Goal: Check status: Check status

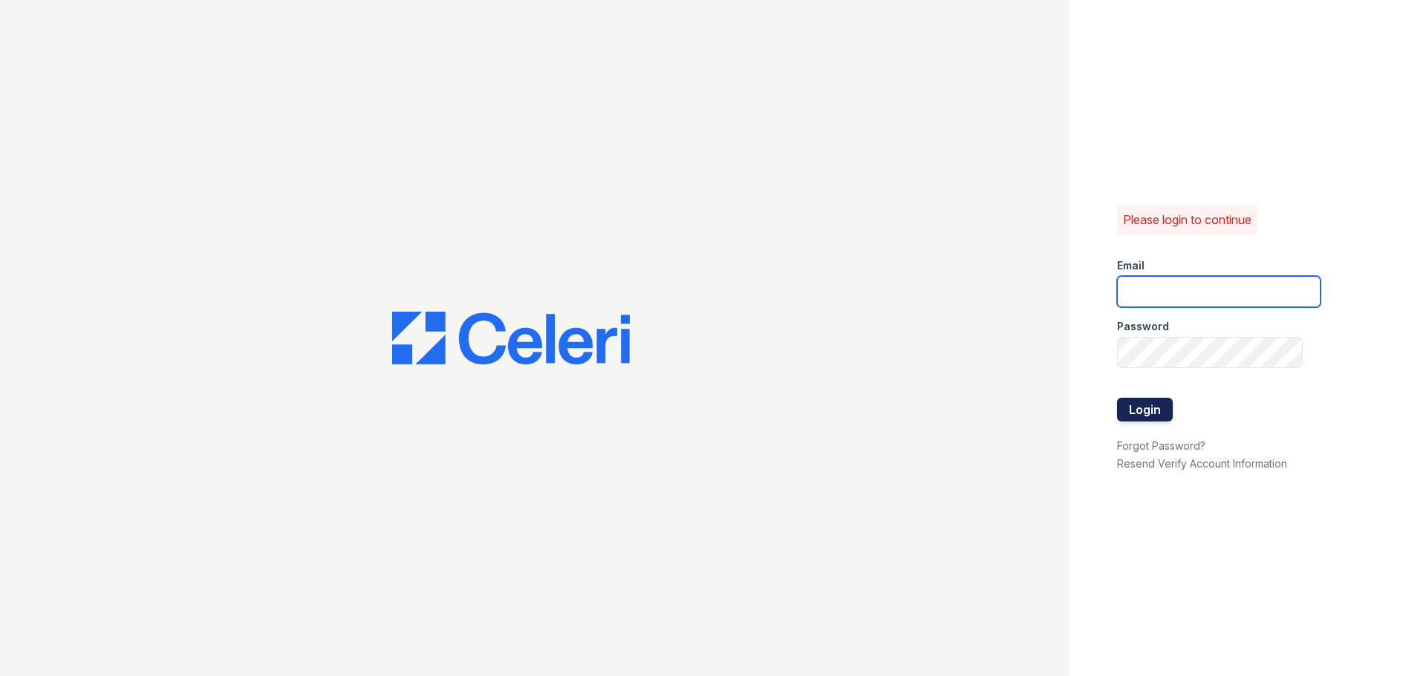
type input "devoiry@jaygroupny.com"
click at [1143, 402] on button "Login" at bounding box center [1145, 410] width 56 height 24
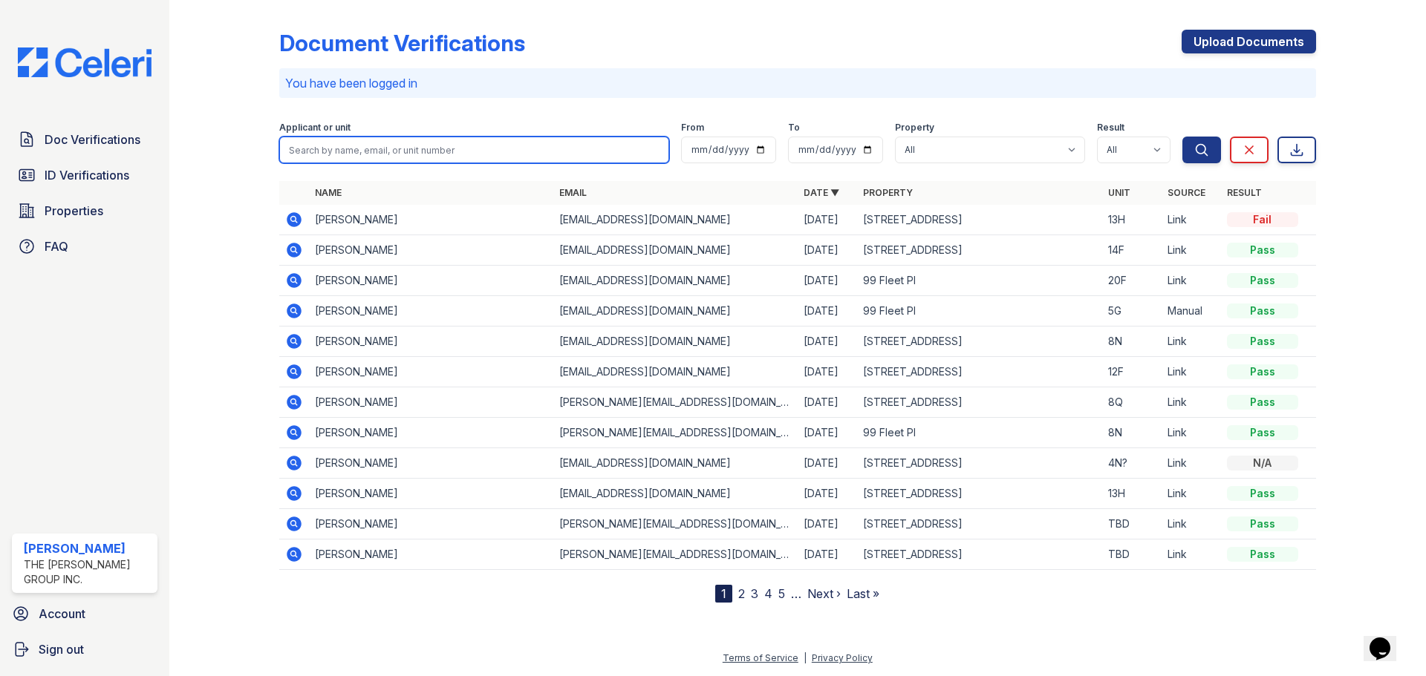
click at [307, 139] on input "search" at bounding box center [474, 150] width 390 height 27
type input "13h"
click at [1182, 137] on button "Search" at bounding box center [1201, 150] width 39 height 27
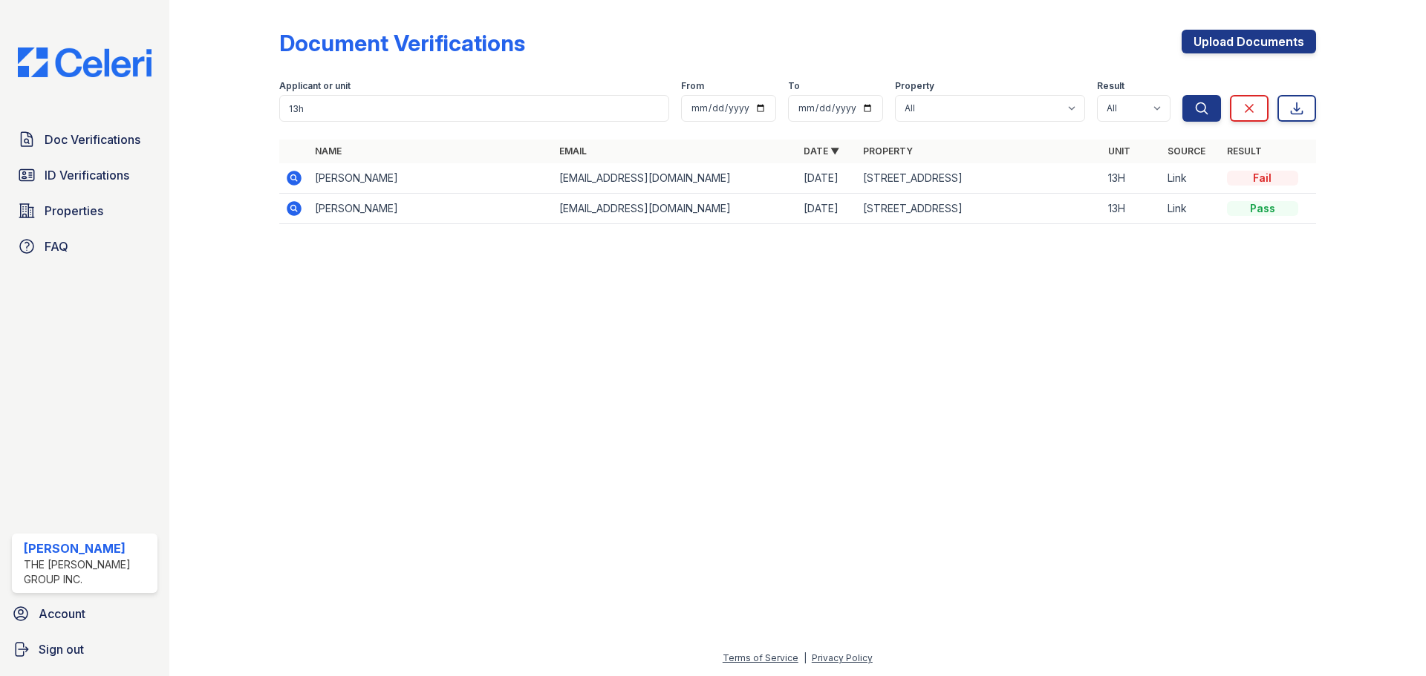
click at [298, 181] on icon at bounding box center [294, 178] width 15 height 15
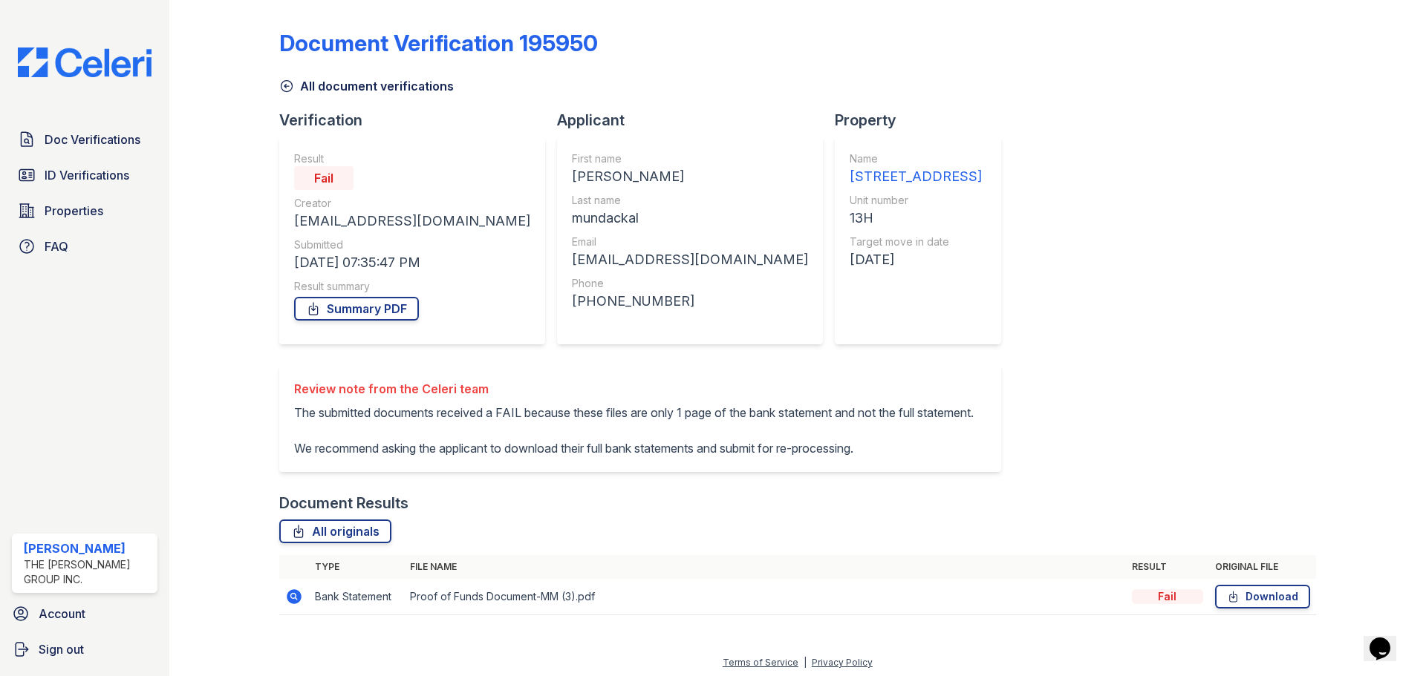
scroll to position [40, 0]
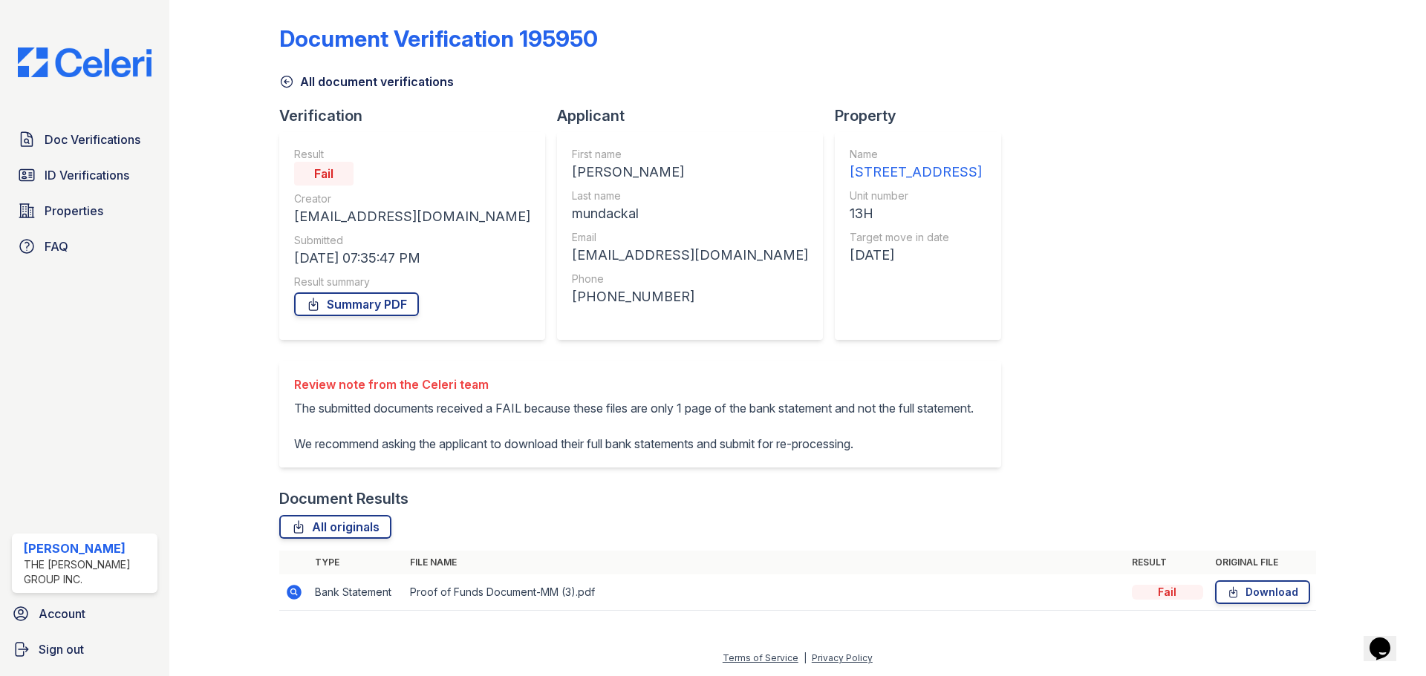
click at [292, 588] on icon at bounding box center [294, 592] width 15 height 15
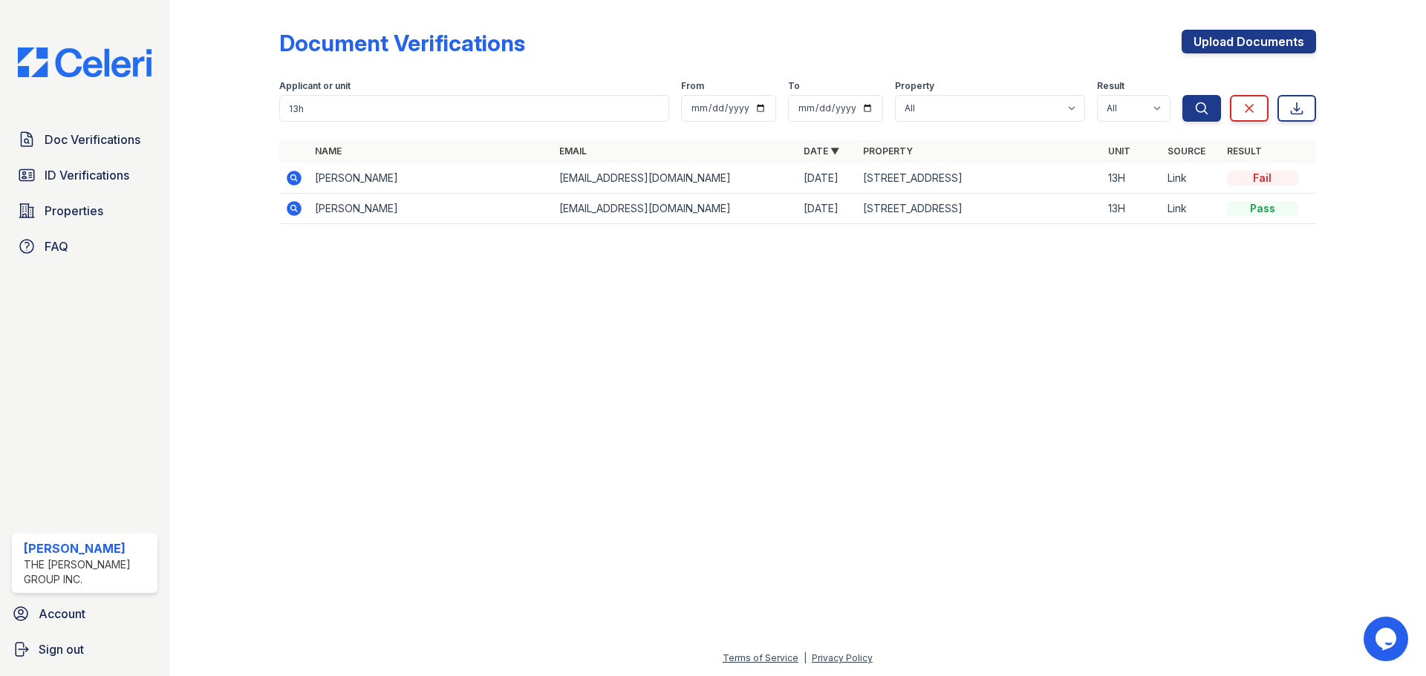
click at [296, 205] on icon at bounding box center [294, 208] width 15 height 15
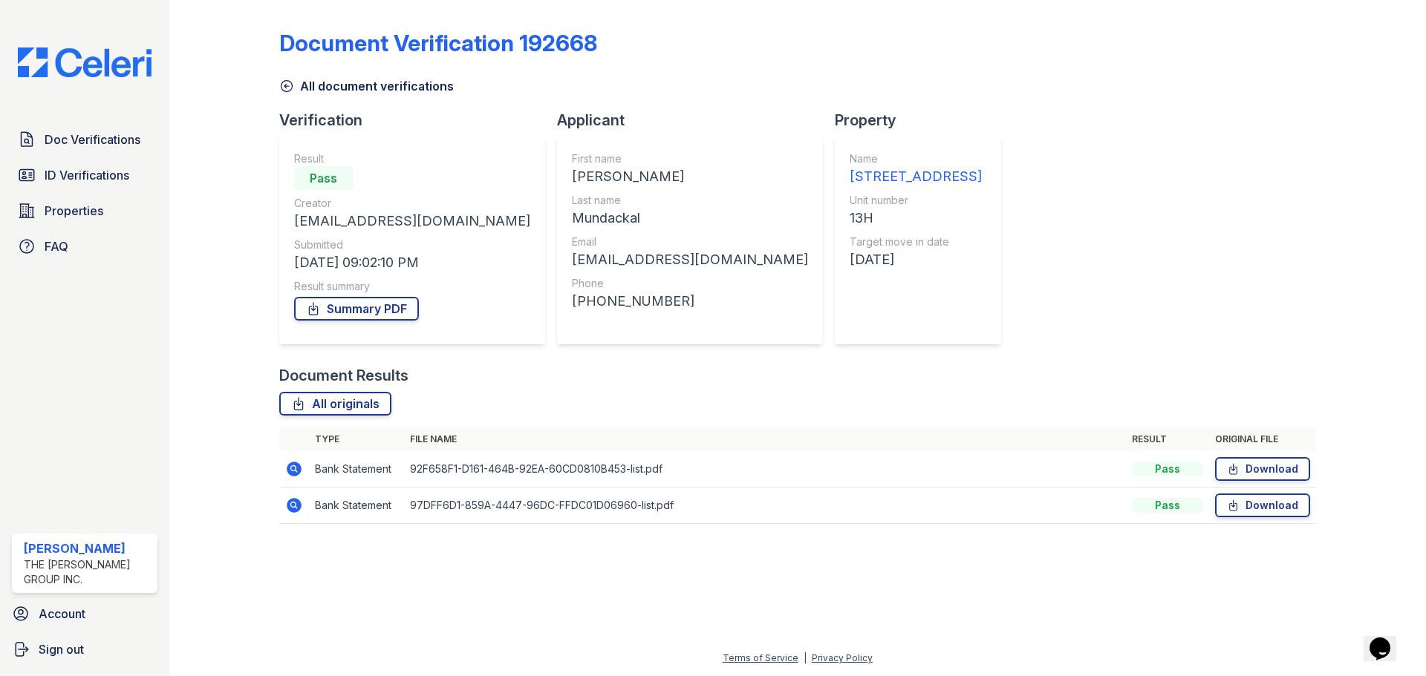
click at [293, 506] on icon at bounding box center [293, 505] width 4 height 4
click at [298, 471] on icon at bounding box center [294, 469] width 15 height 15
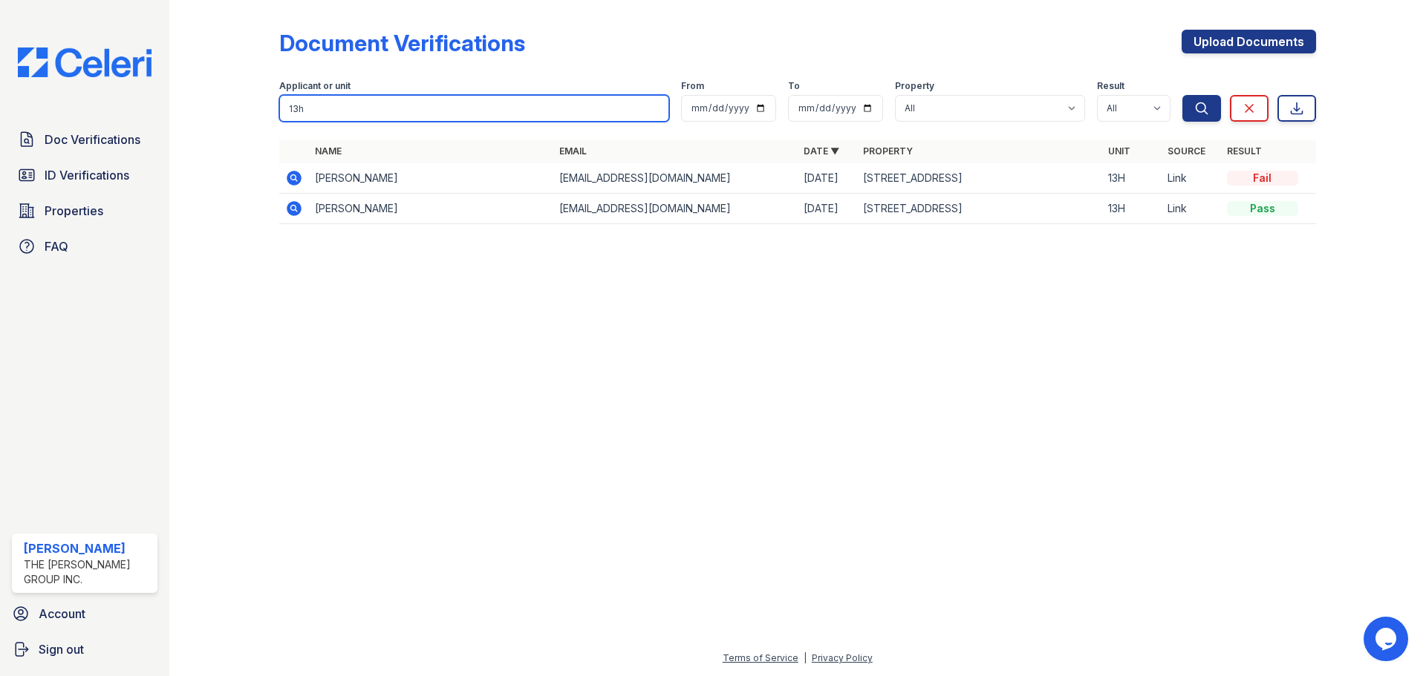
drag, startPoint x: 269, startPoint y: 102, endPoint x: 226, endPoint y: 102, distance: 42.3
click at [226, 102] on div "Document Verifications Upload Documents Filter Applicant or unit 13h From To Pr…" at bounding box center [797, 131] width 1209 height 263
type input "8n"
click at [1182, 95] on button "Search" at bounding box center [1201, 108] width 39 height 27
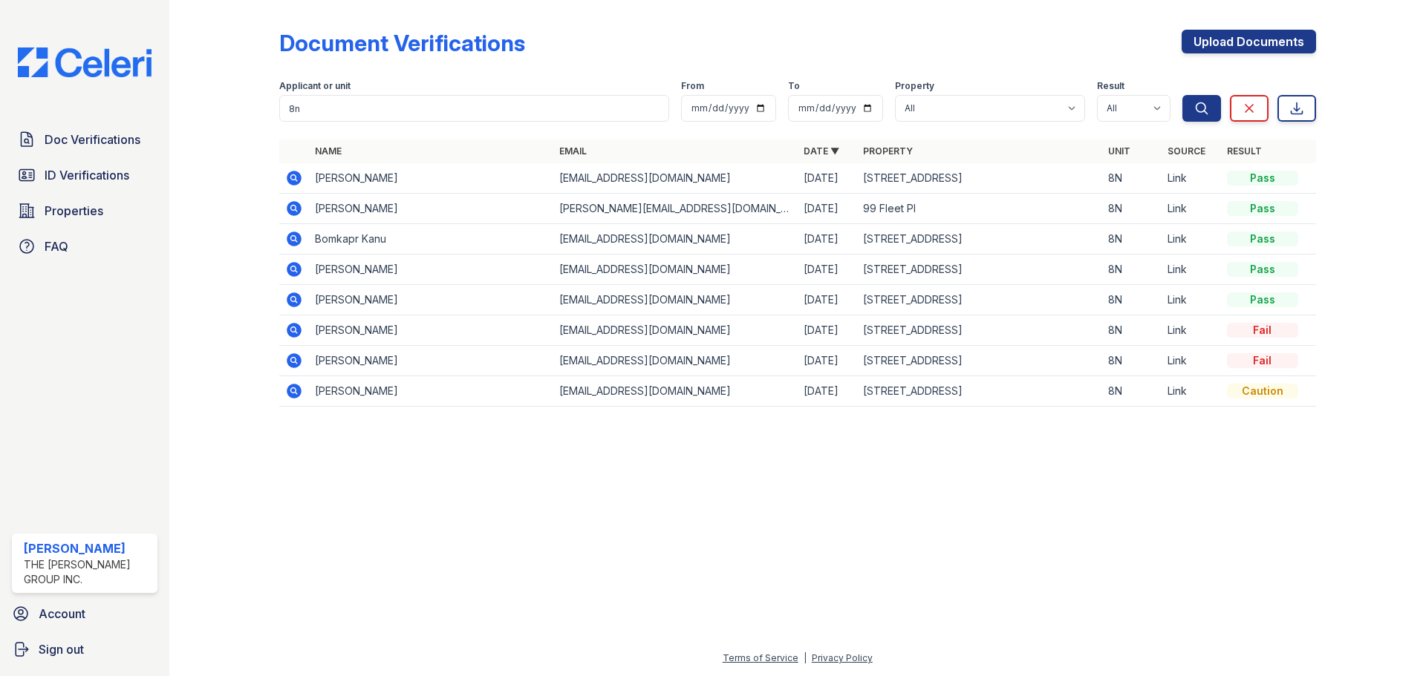
click at [289, 174] on icon at bounding box center [294, 178] width 15 height 15
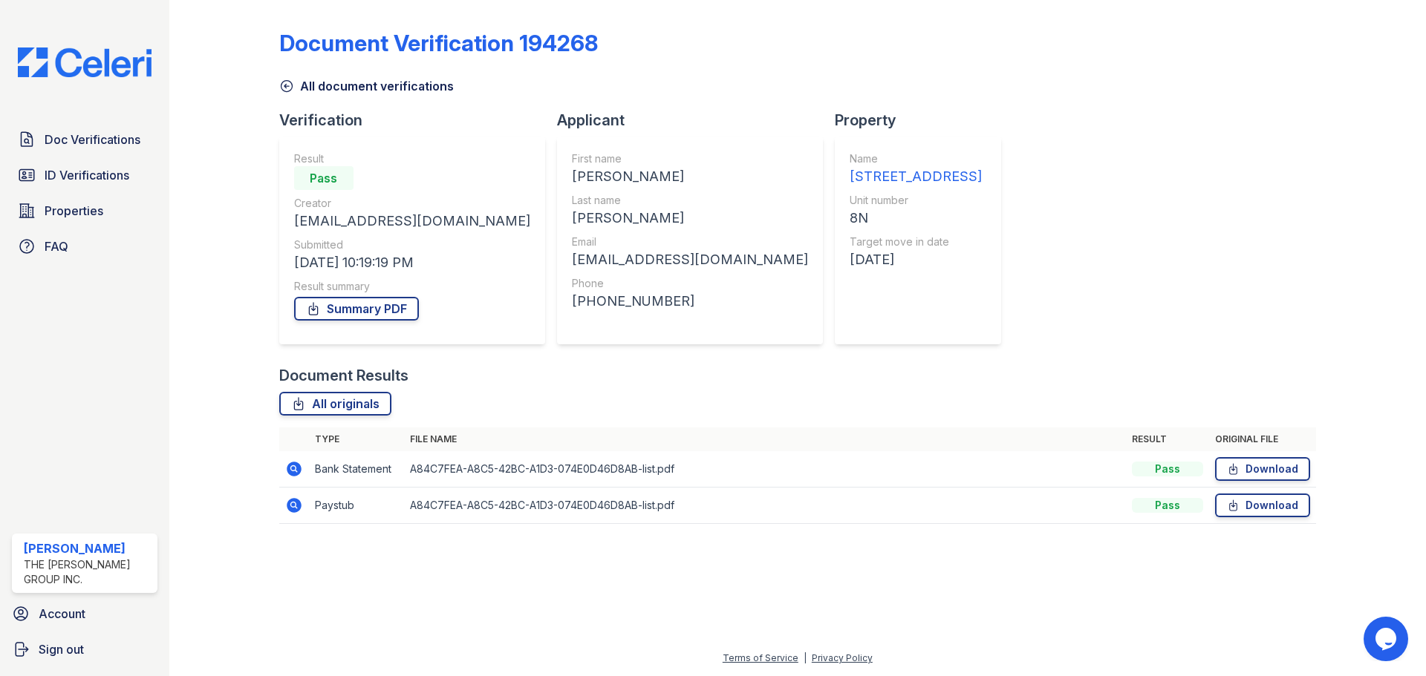
click at [290, 508] on icon at bounding box center [294, 505] width 15 height 15
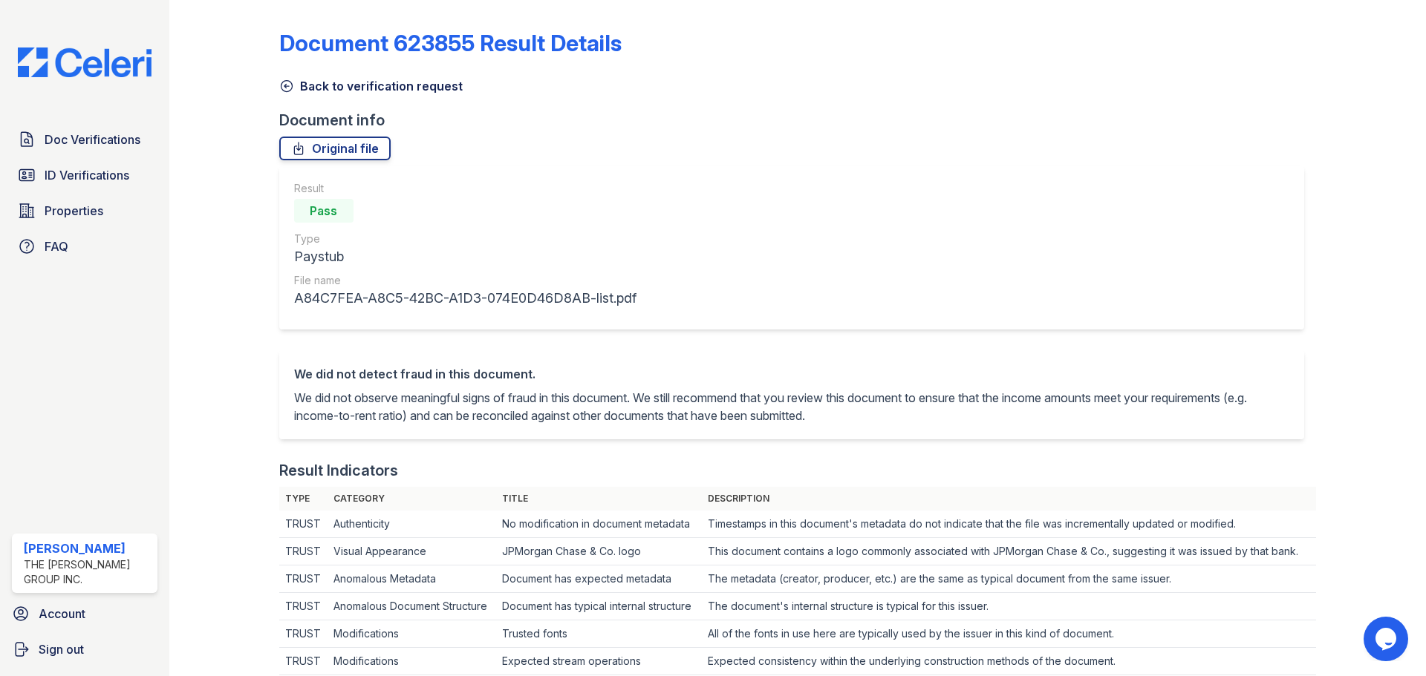
scroll to position [445, 0]
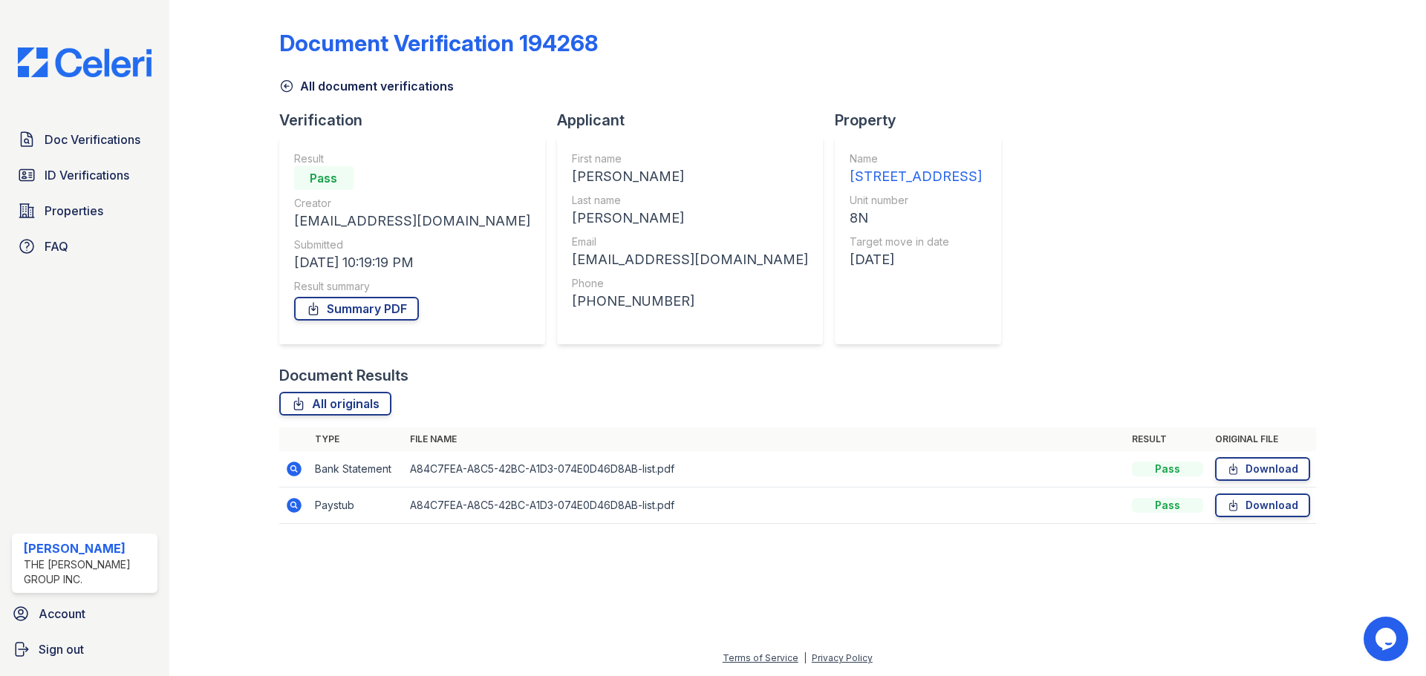
click at [290, 502] on icon at bounding box center [294, 505] width 15 height 15
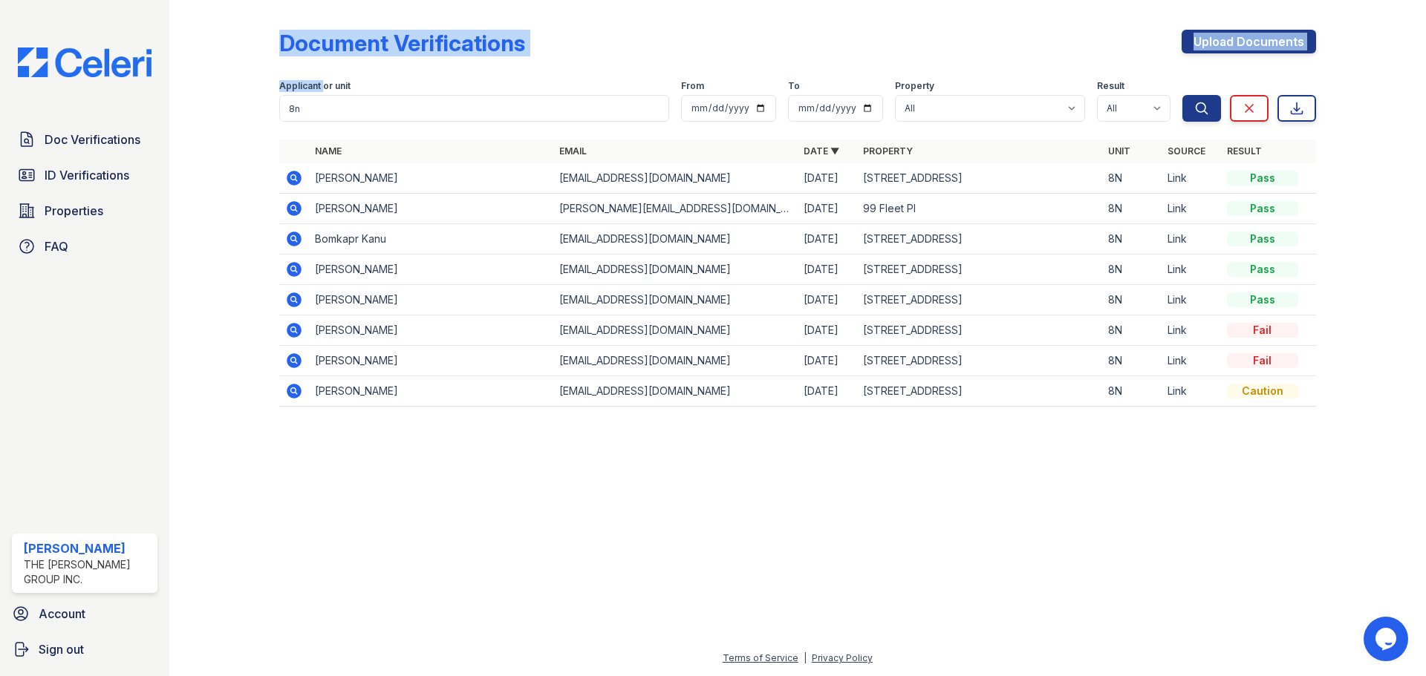
drag, startPoint x: 320, startPoint y: 94, endPoint x: 226, endPoint y: 97, distance: 93.6
click at [226, 97] on div "Document Verifications Upload Documents Filter Applicant or unit 8n From To Pro…" at bounding box center [797, 222] width 1209 height 445
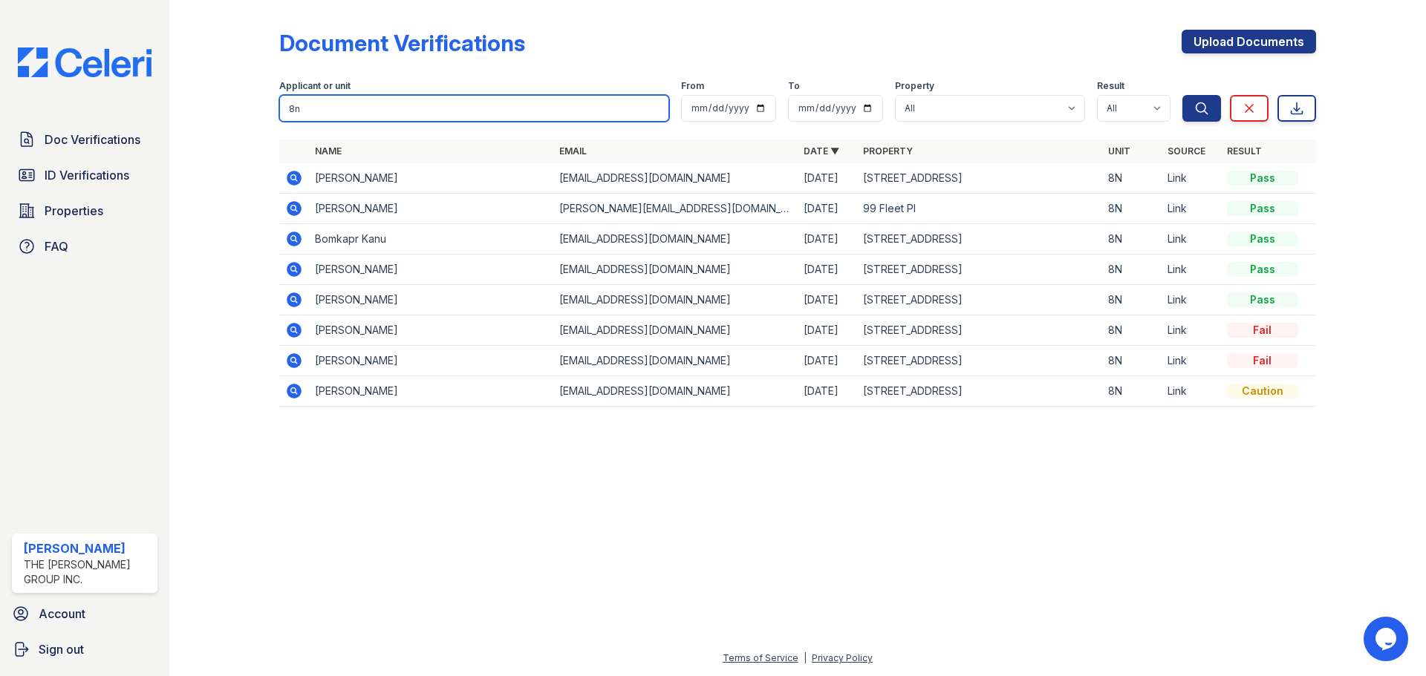
drag, startPoint x: 324, startPoint y: 108, endPoint x: 240, endPoint y: 116, distance: 85.0
click at [240, 116] on div "Document Verifications Upload Documents Filter Applicant or unit 8n From To Pro…" at bounding box center [797, 222] width 1209 height 445
type input "14f"
click at [1182, 95] on button "Search" at bounding box center [1201, 108] width 39 height 27
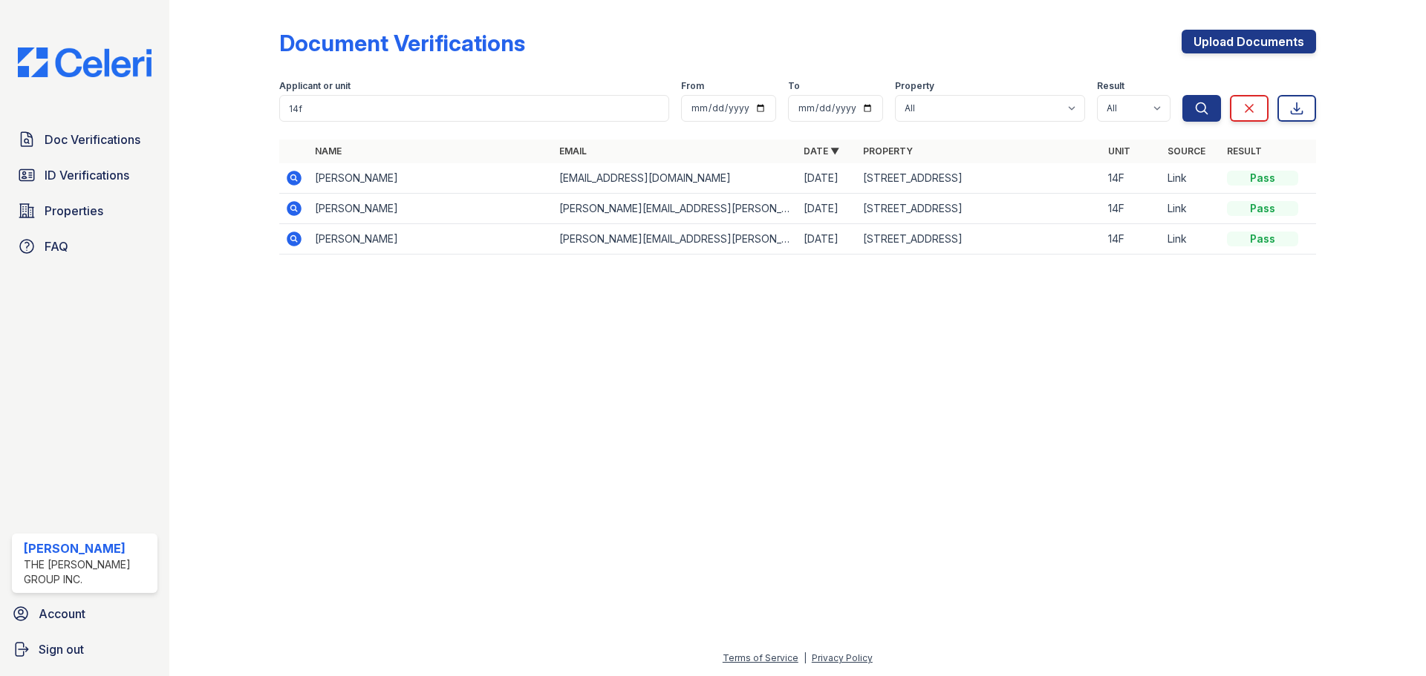
click at [294, 173] on icon at bounding box center [294, 178] width 15 height 15
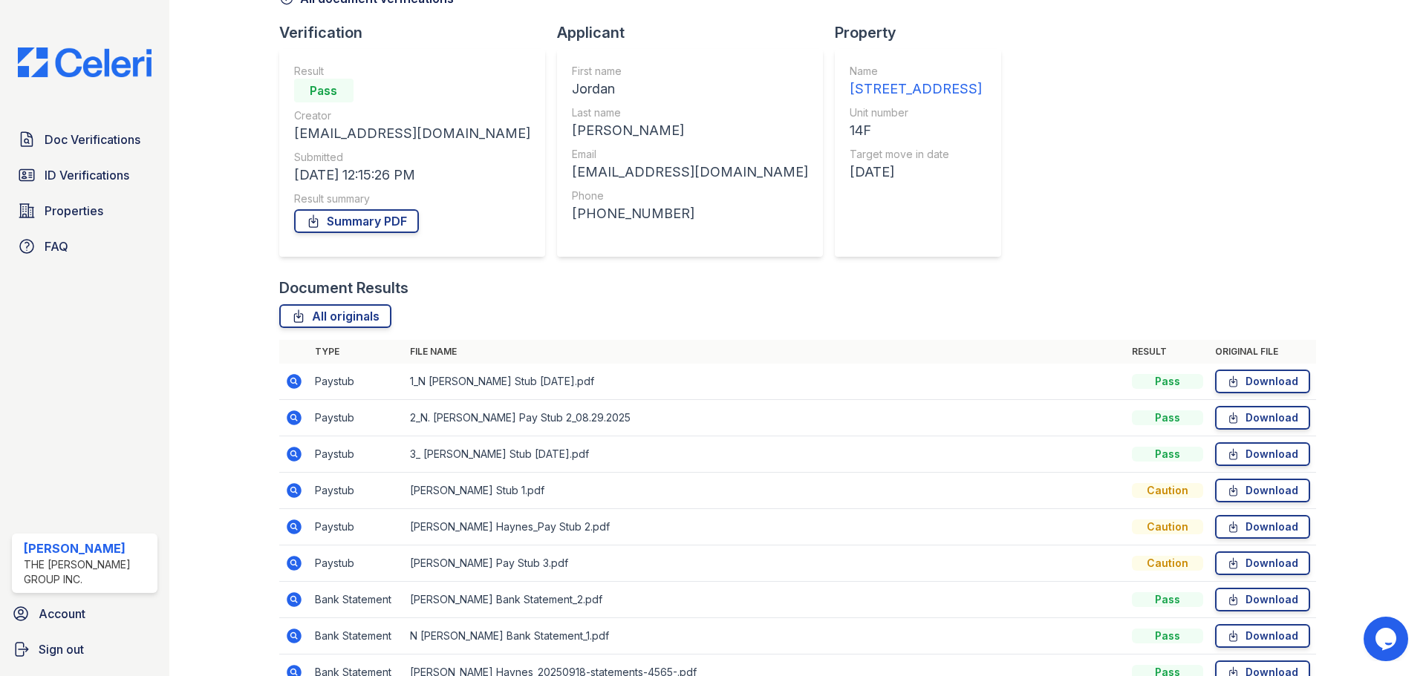
scroll to position [204, 0]
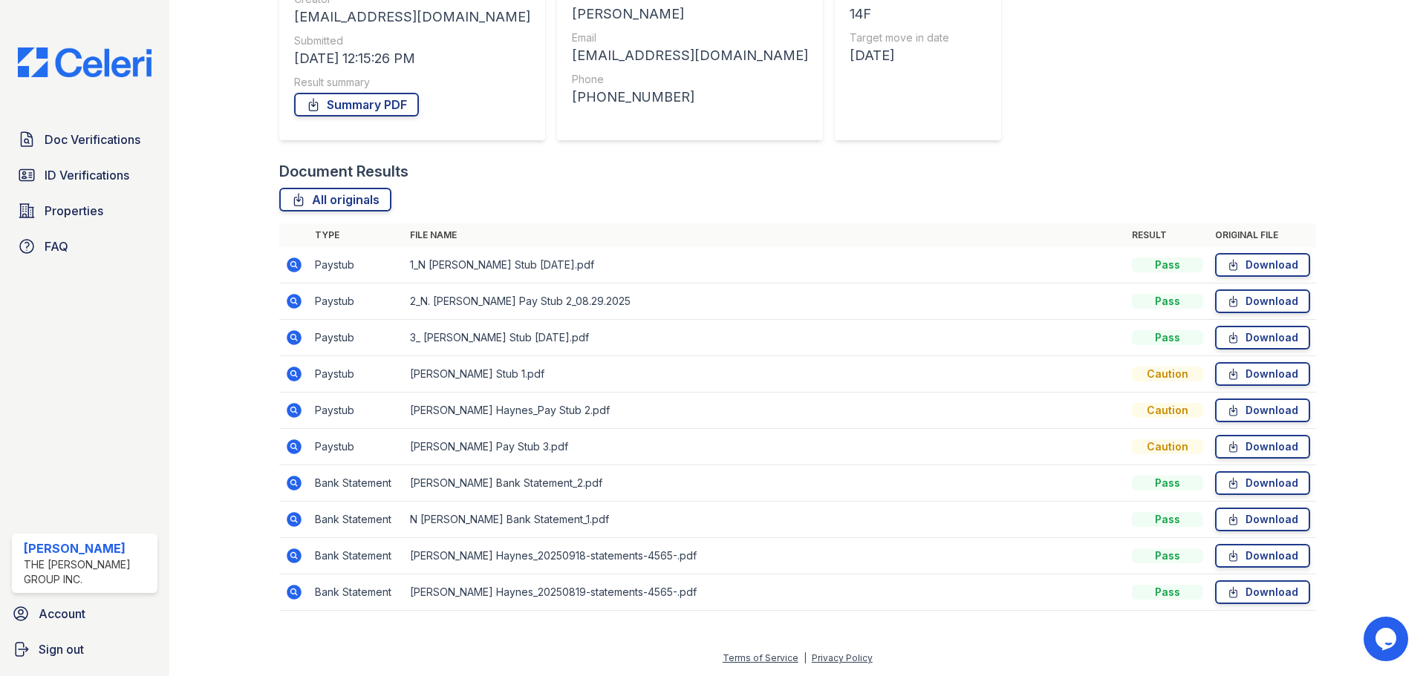
click at [307, 265] on td at bounding box center [294, 265] width 30 height 36
click at [295, 261] on icon at bounding box center [294, 265] width 15 height 15
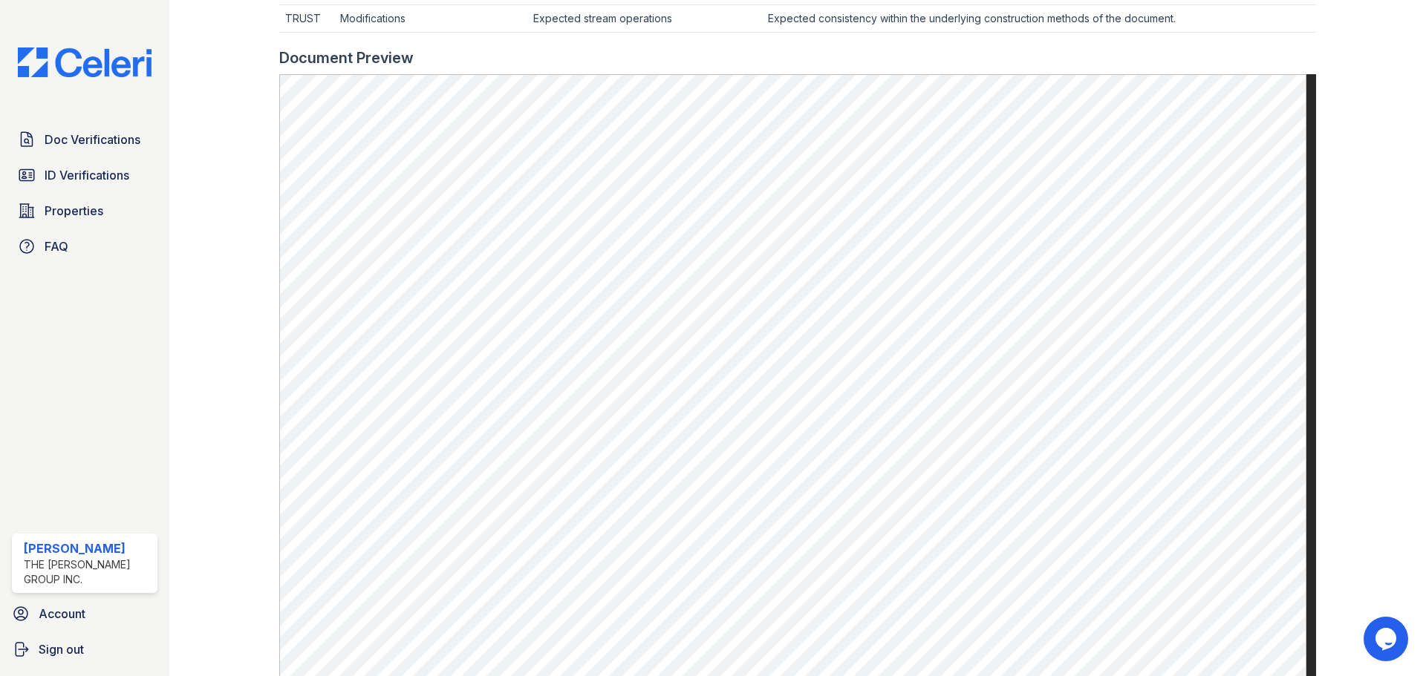
scroll to position [594, 0]
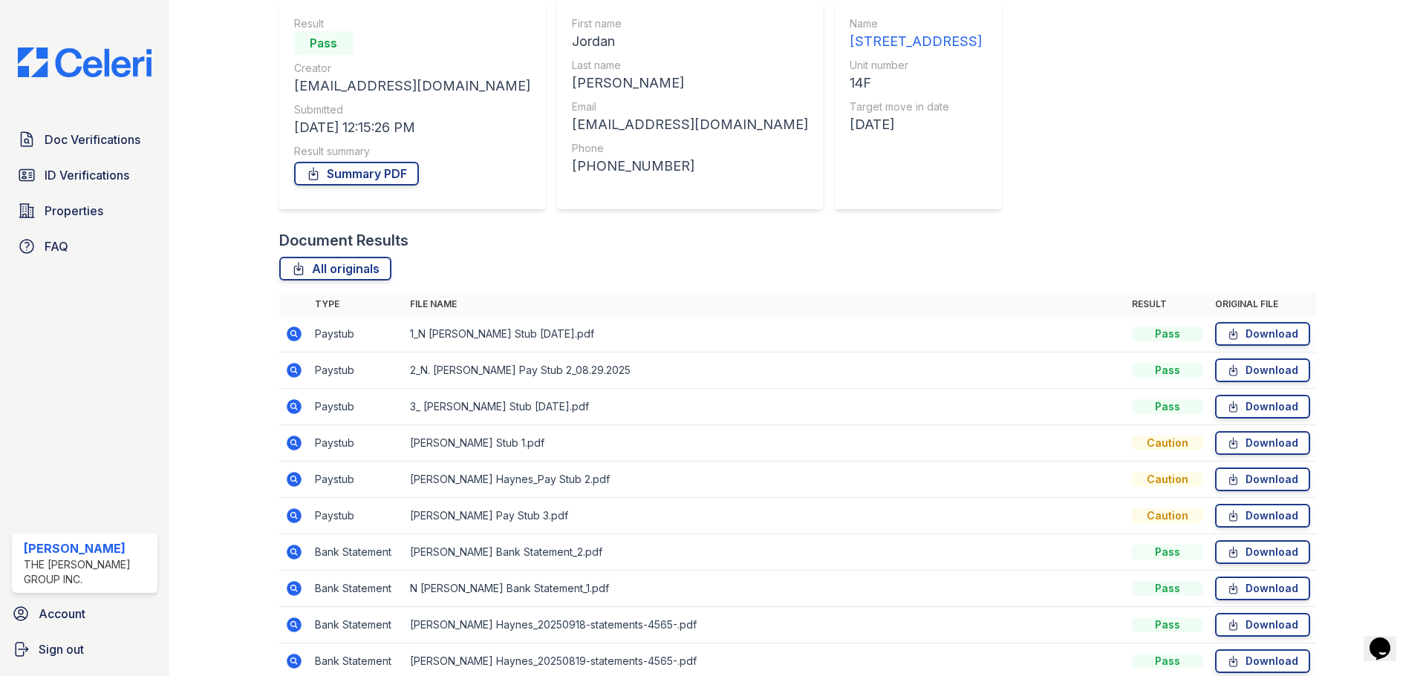
scroll to position [204, 0]
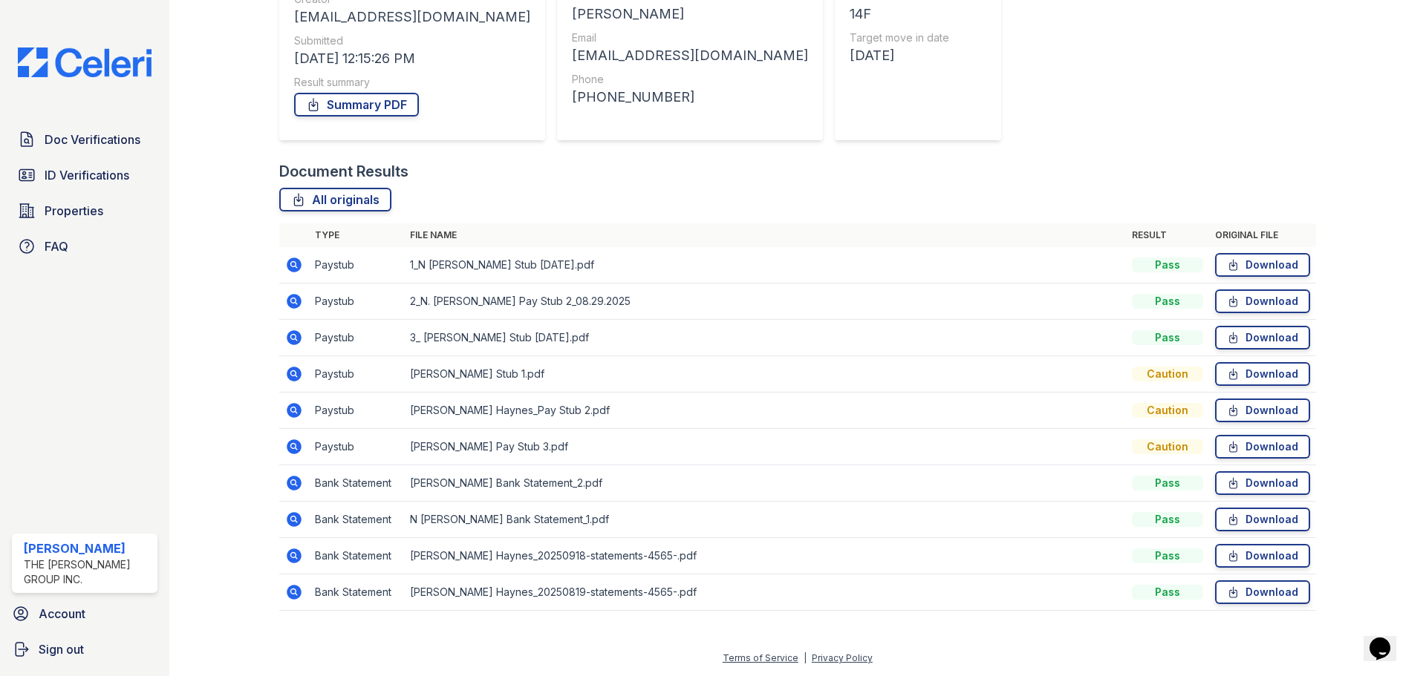
click at [281, 489] on td at bounding box center [294, 484] width 30 height 36
click at [294, 482] on icon at bounding box center [293, 482] width 4 height 4
